Goal: Information Seeking & Learning: Learn about a topic

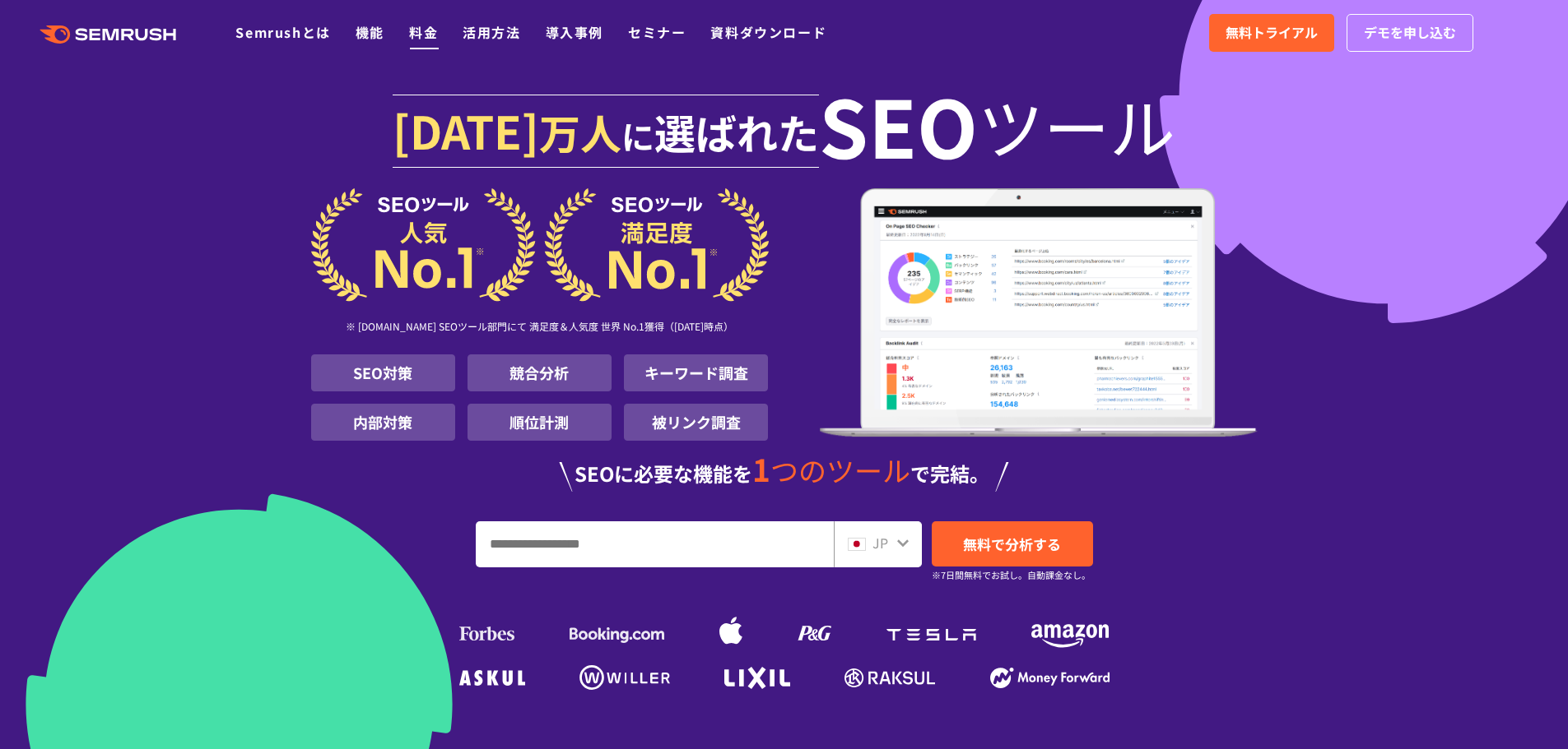
click at [426, 35] on link "料金" at bounding box center [423, 32] width 29 height 20
